Goal: Task Accomplishment & Management: Manage account settings

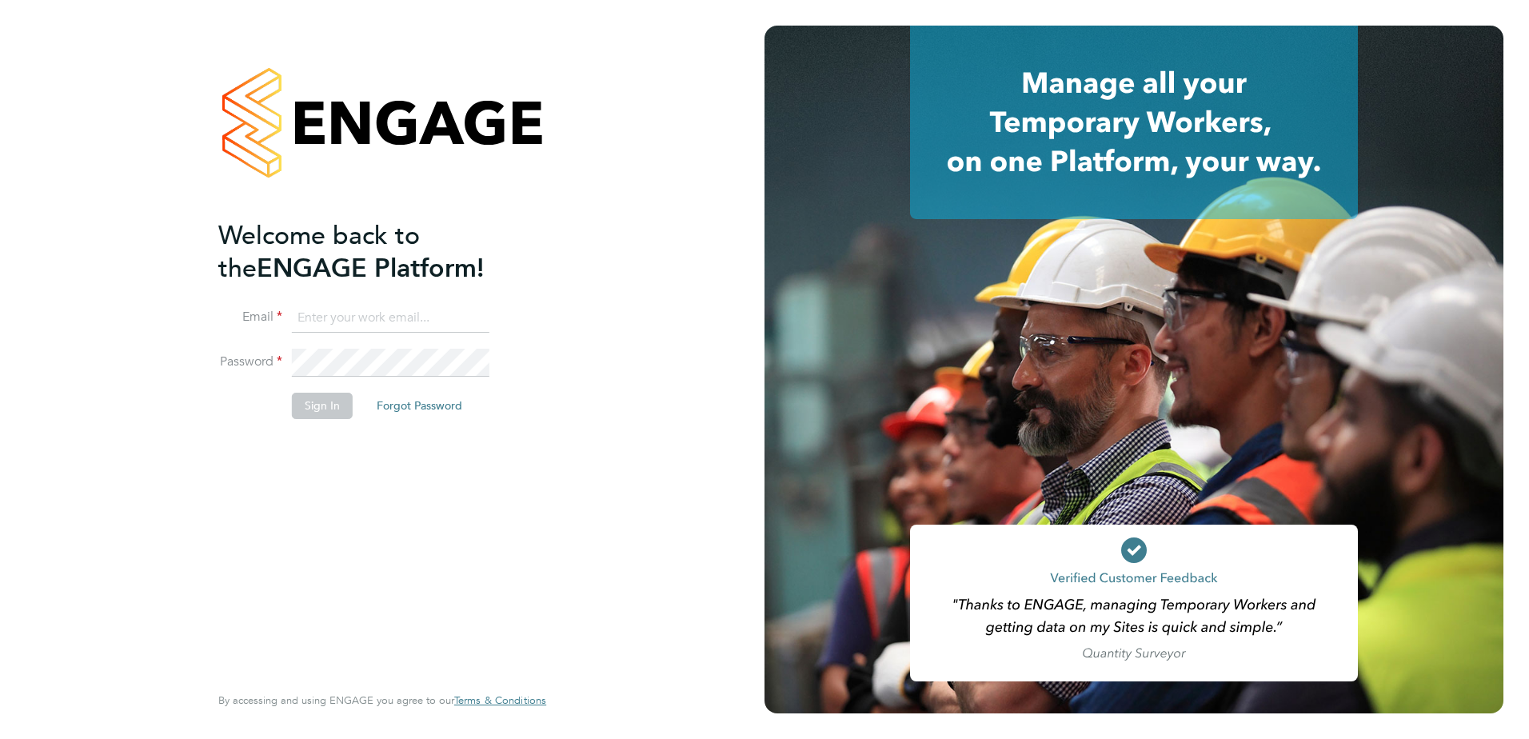
type input "Jason.oakley@vistry.co.uk"
click at [309, 416] on button "Sign In" at bounding box center [322, 406] width 61 height 26
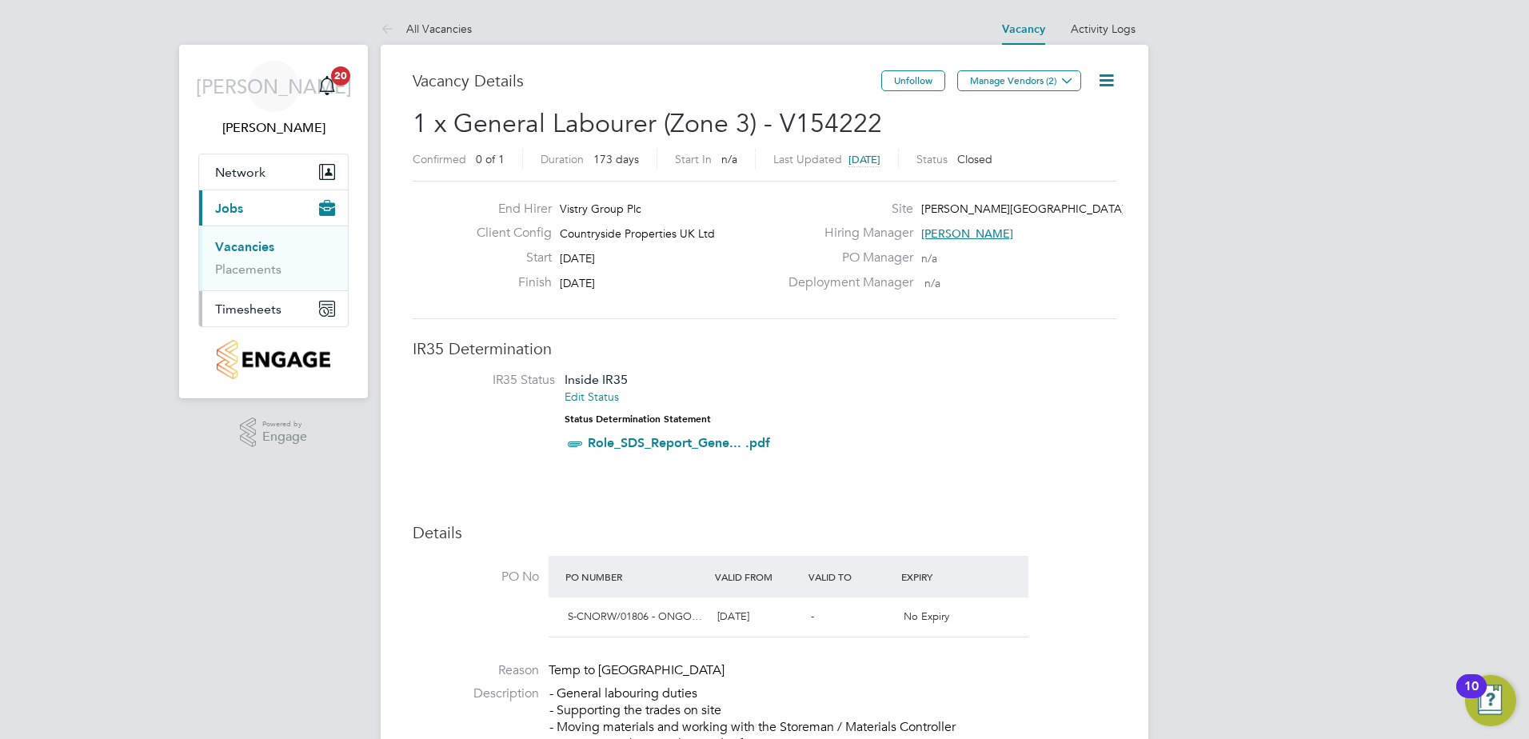
click at [251, 307] on span "Timesheets" at bounding box center [248, 308] width 66 height 15
click at [260, 310] on span "Timesheets" at bounding box center [248, 308] width 66 height 15
click at [254, 282] on link "Timesheets" at bounding box center [248, 282] width 66 height 15
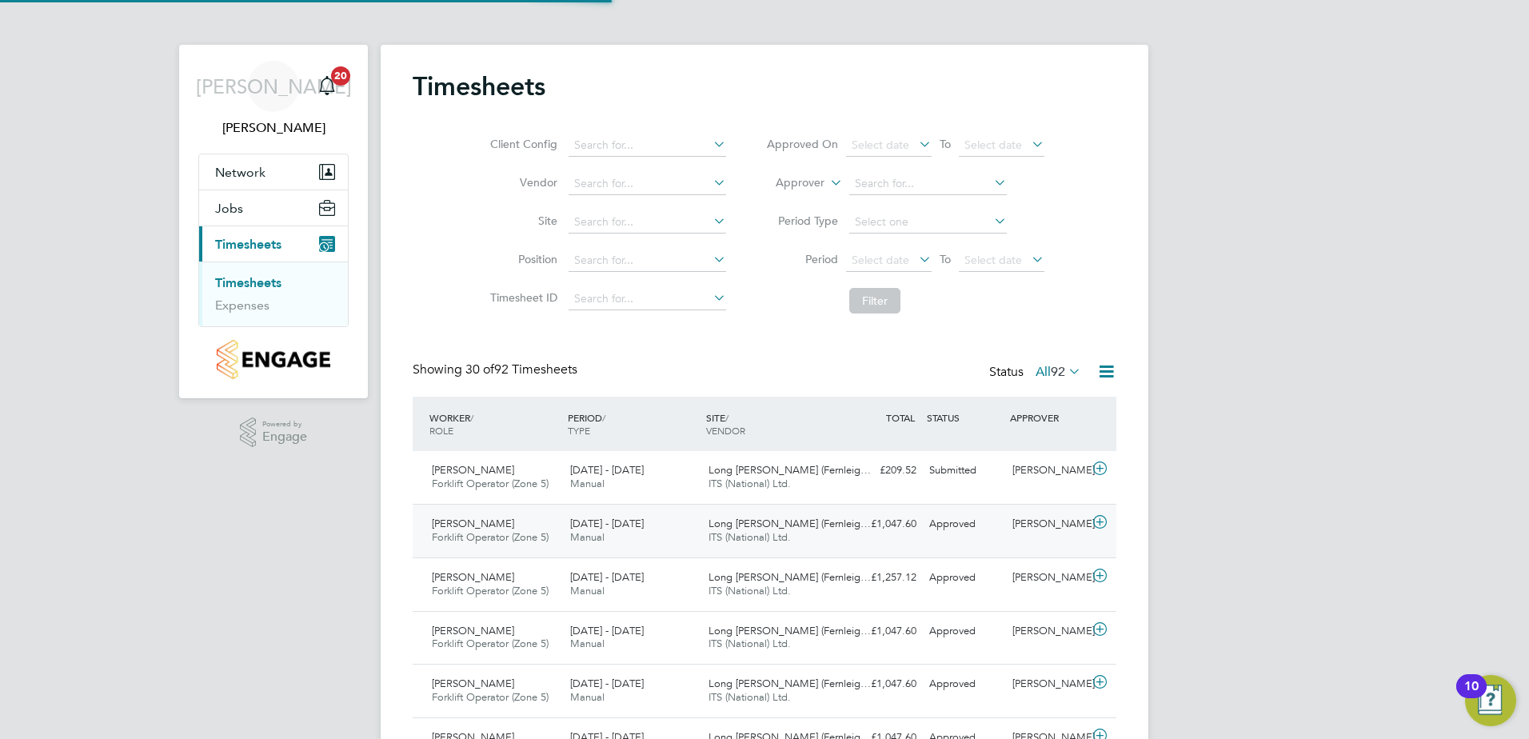
scroll to position [41, 139]
click at [469, 470] on span "[PERSON_NAME]" at bounding box center [473, 470] width 82 height 14
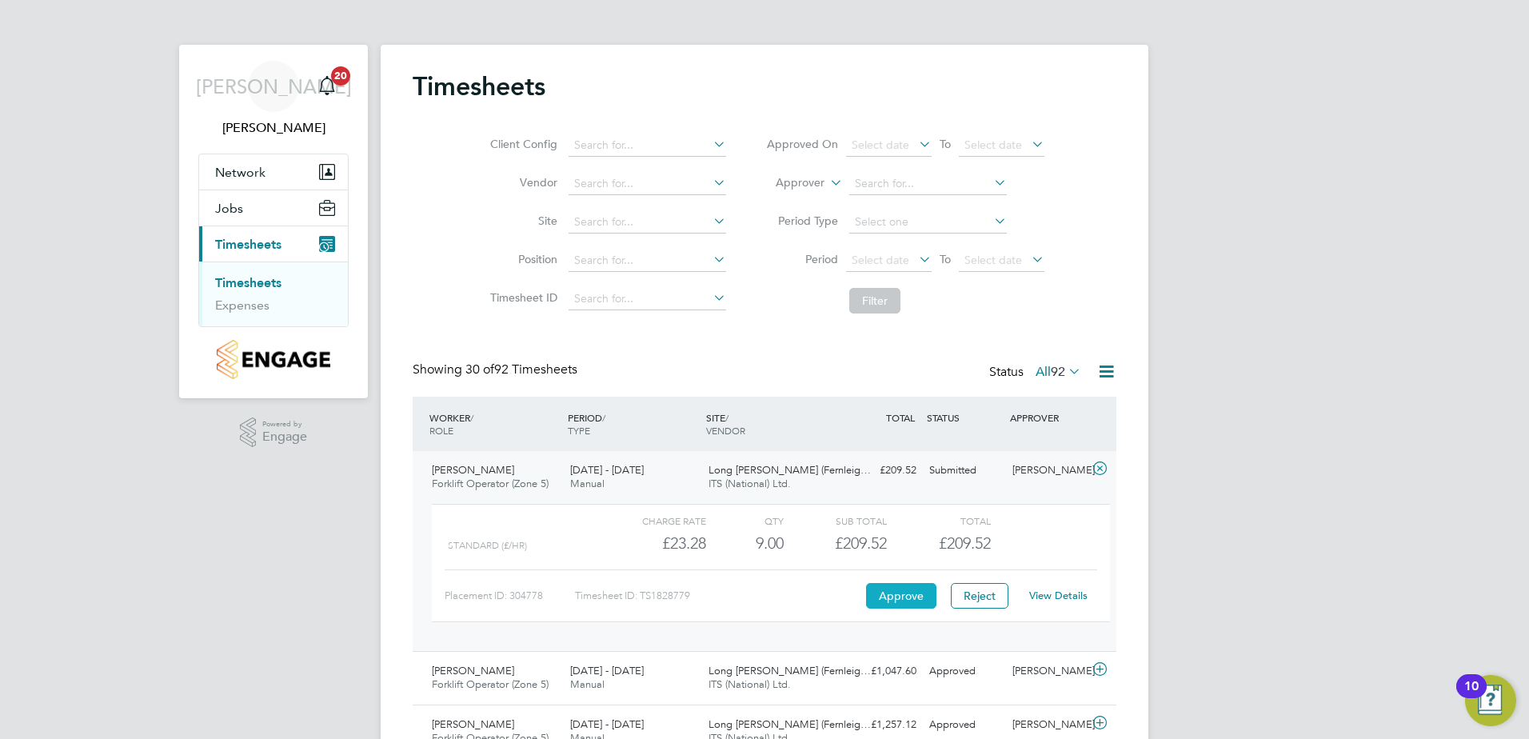
click at [920, 594] on button "Approve" at bounding box center [901, 596] width 70 height 26
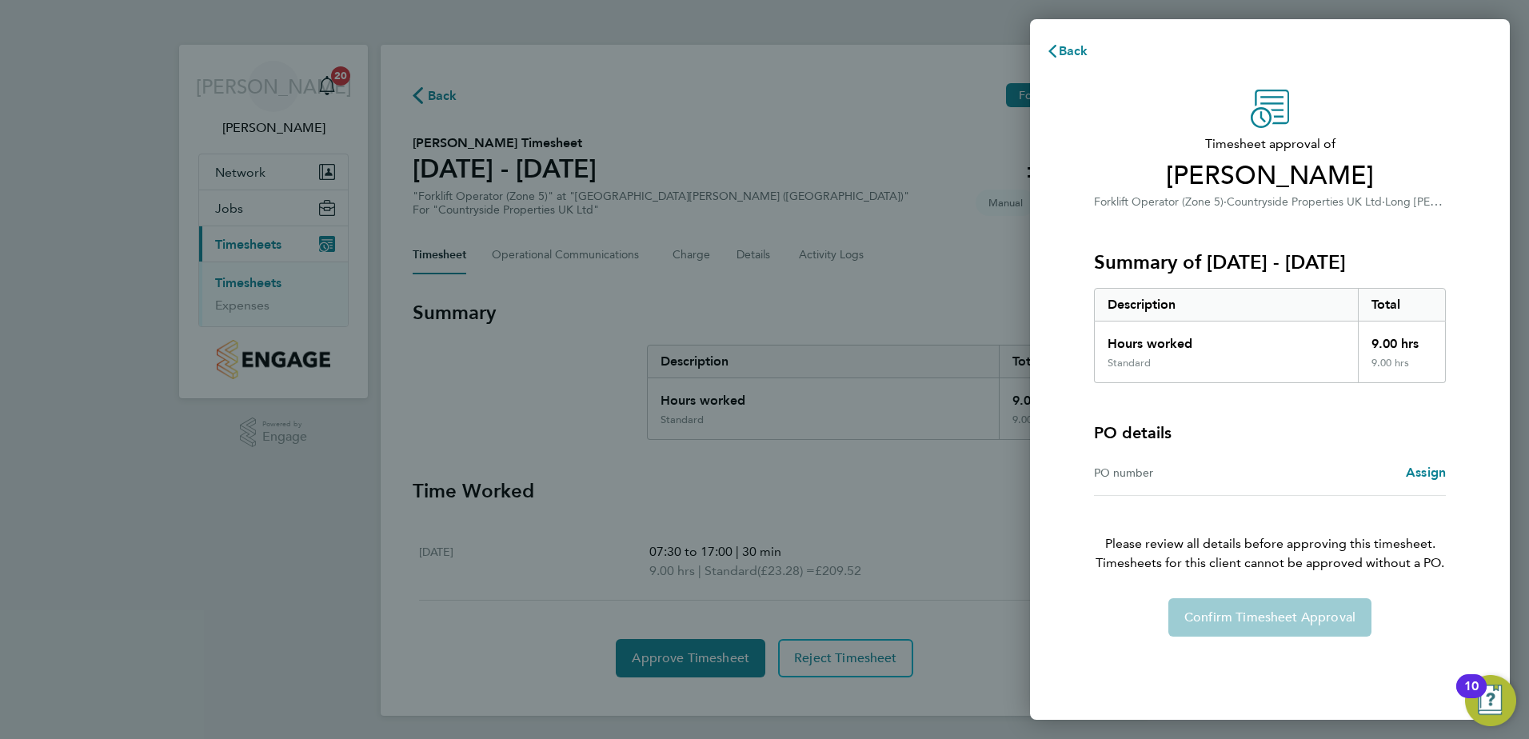
click at [1279, 620] on div "Confirm Timesheet Approval" at bounding box center [1270, 617] width 390 height 38
click at [1279, 623] on div "Confirm Timesheet Approval" at bounding box center [1270, 617] width 390 height 38
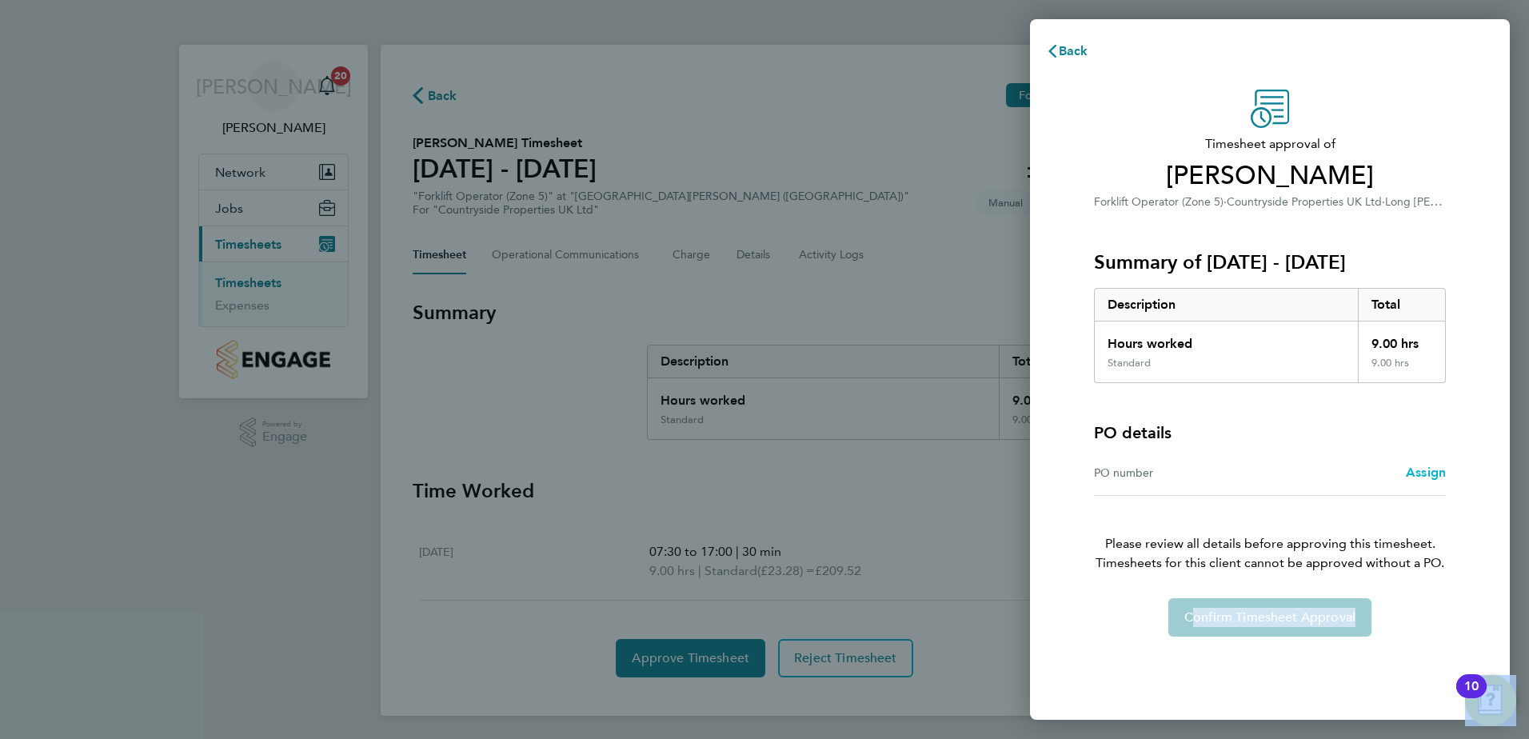
drag, startPoint x: 1279, startPoint y: 623, endPoint x: 1433, endPoint y: 473, distance: 214.9
click at [1433, 473] on span "Assign" at bounding box center [1426, 472] width 40 height 15
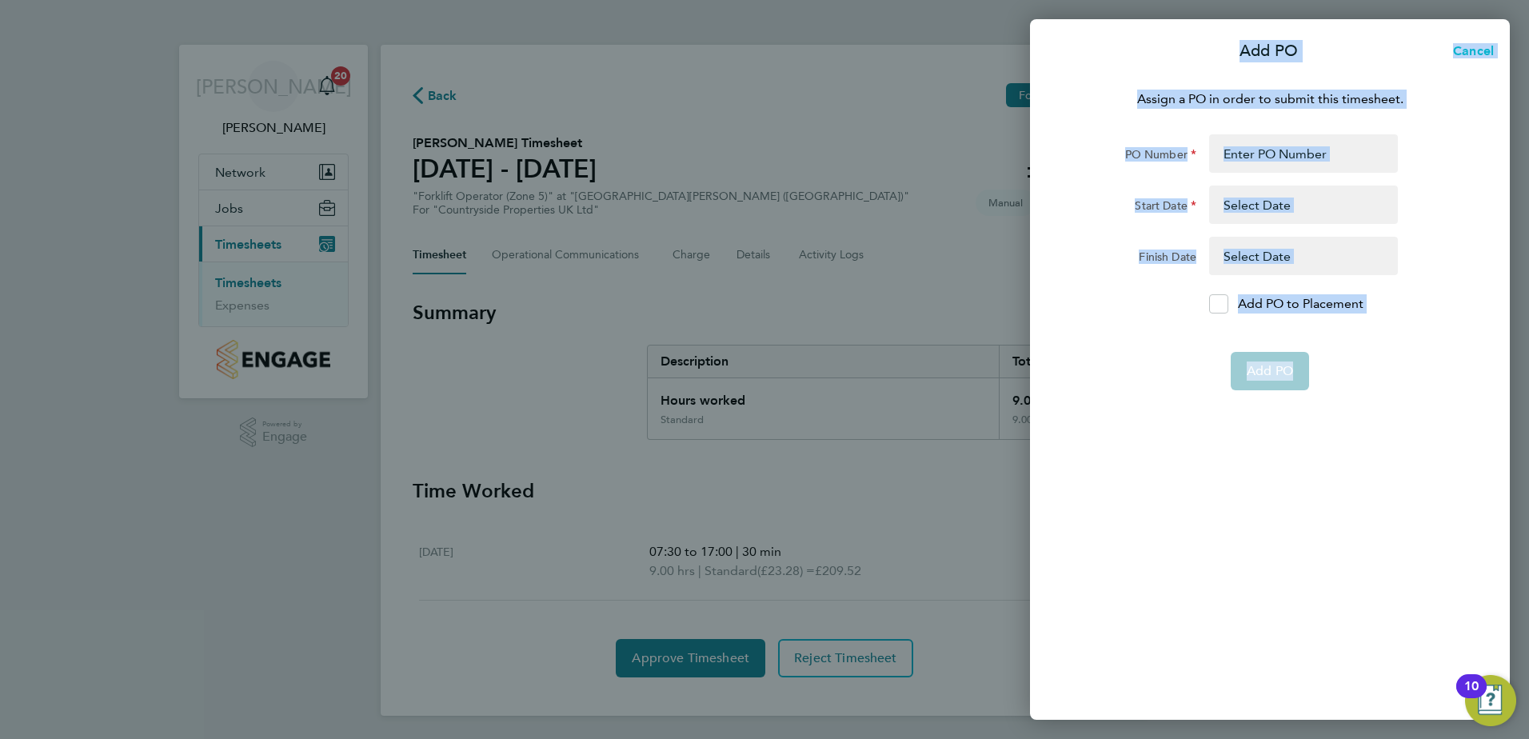
click at [1474, 48] on span "Cancel" at bounding box center [1471, 50] width 46 height 15
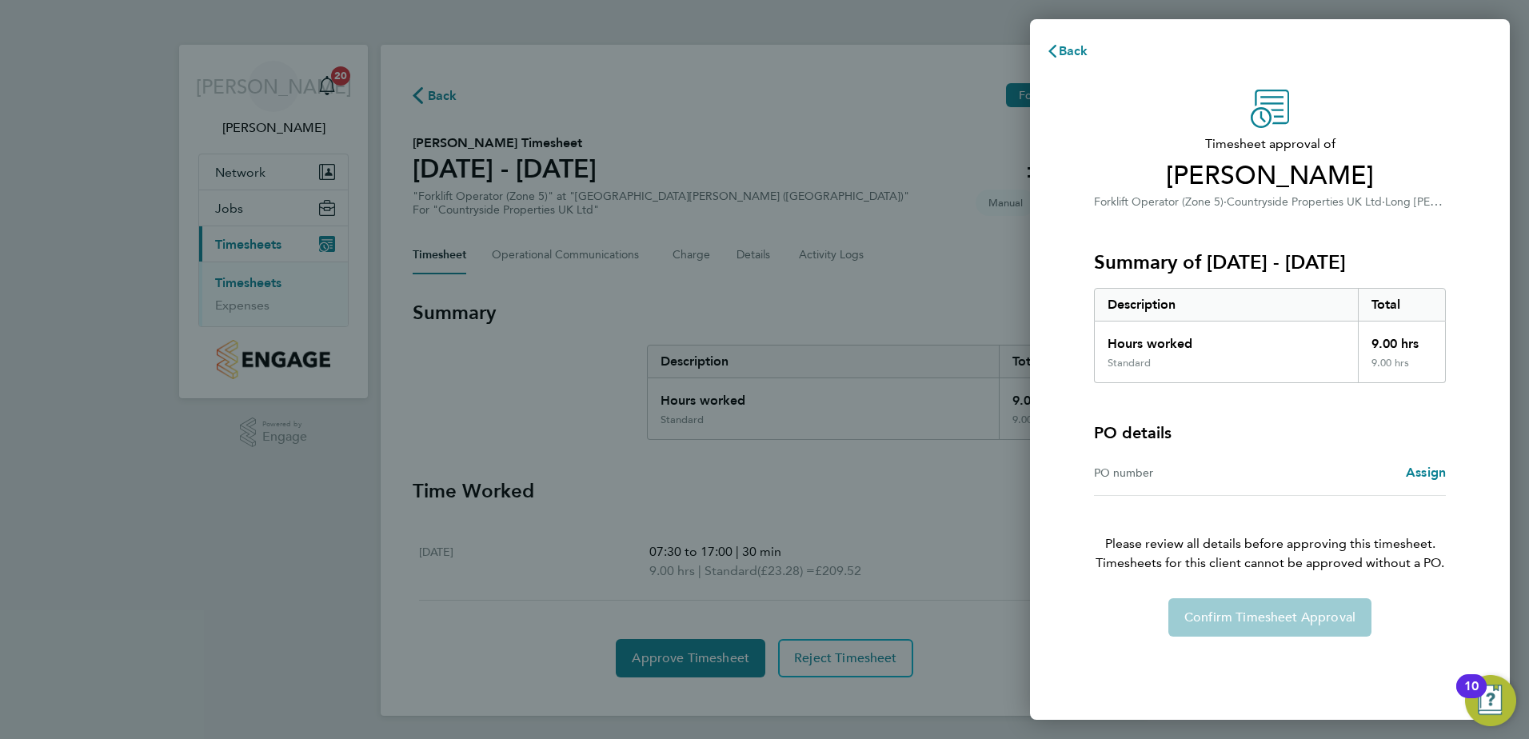
click at [982, 622] on div "Back Timesheet approval of Luke Dempster Forklift Operator (Zone 5) · Countrysi…" at bounding box center [764, 369] width 1529 height 739
click at [1082, 669] on div "Timesheet approval of Luke Dempster Forklift Operator (Zone 5) · Countryside Pr…" at bounding box center [1270, 394] width 480 height 649
